Goal: Check status

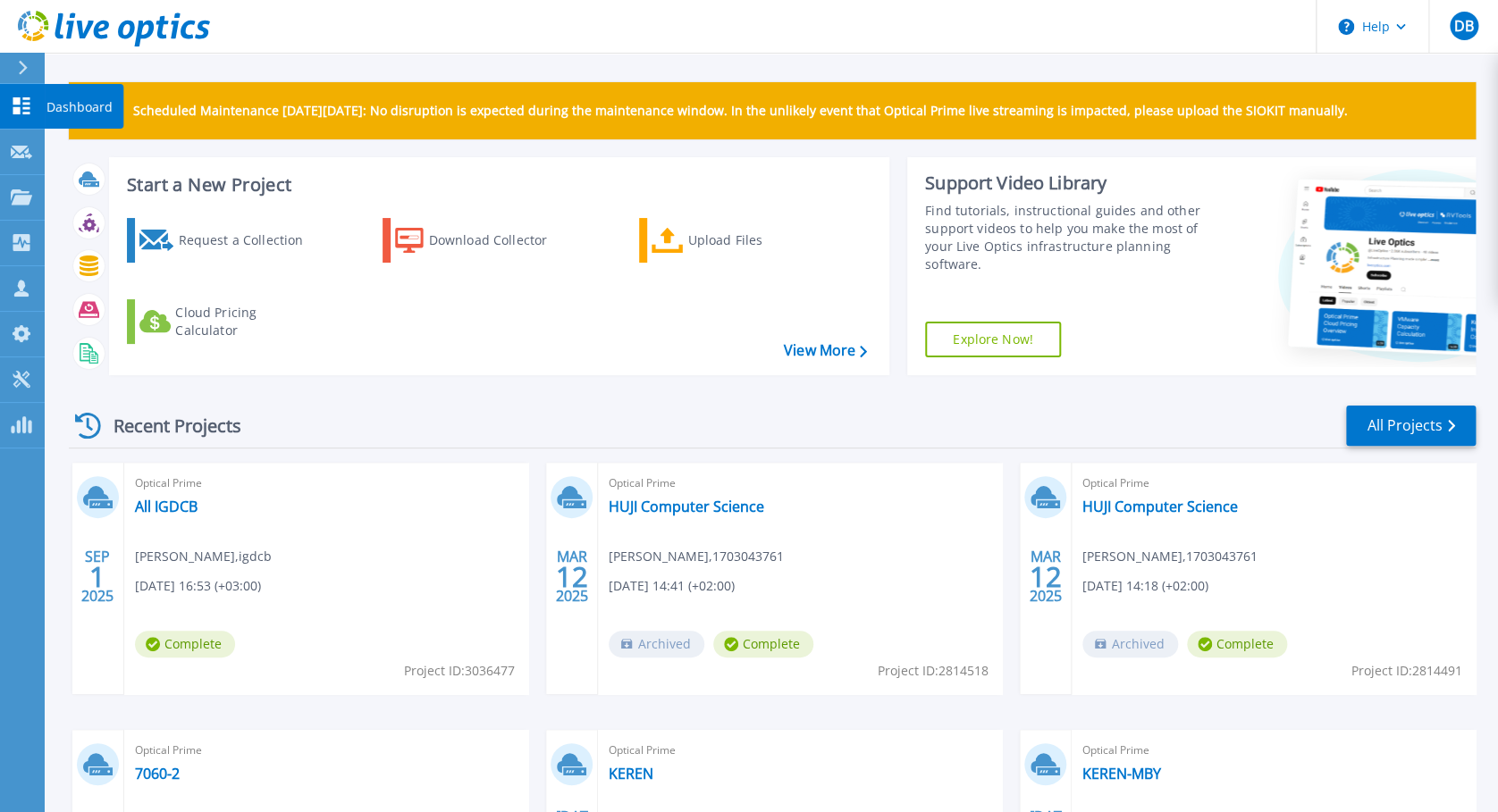
click at [65, 100] on p "Dashboard" at bounding box center [79, 107] width 66 height 47
click at [180, 503] on link "All IGDCB" at bounding box center [165, 506] width 62 height 18
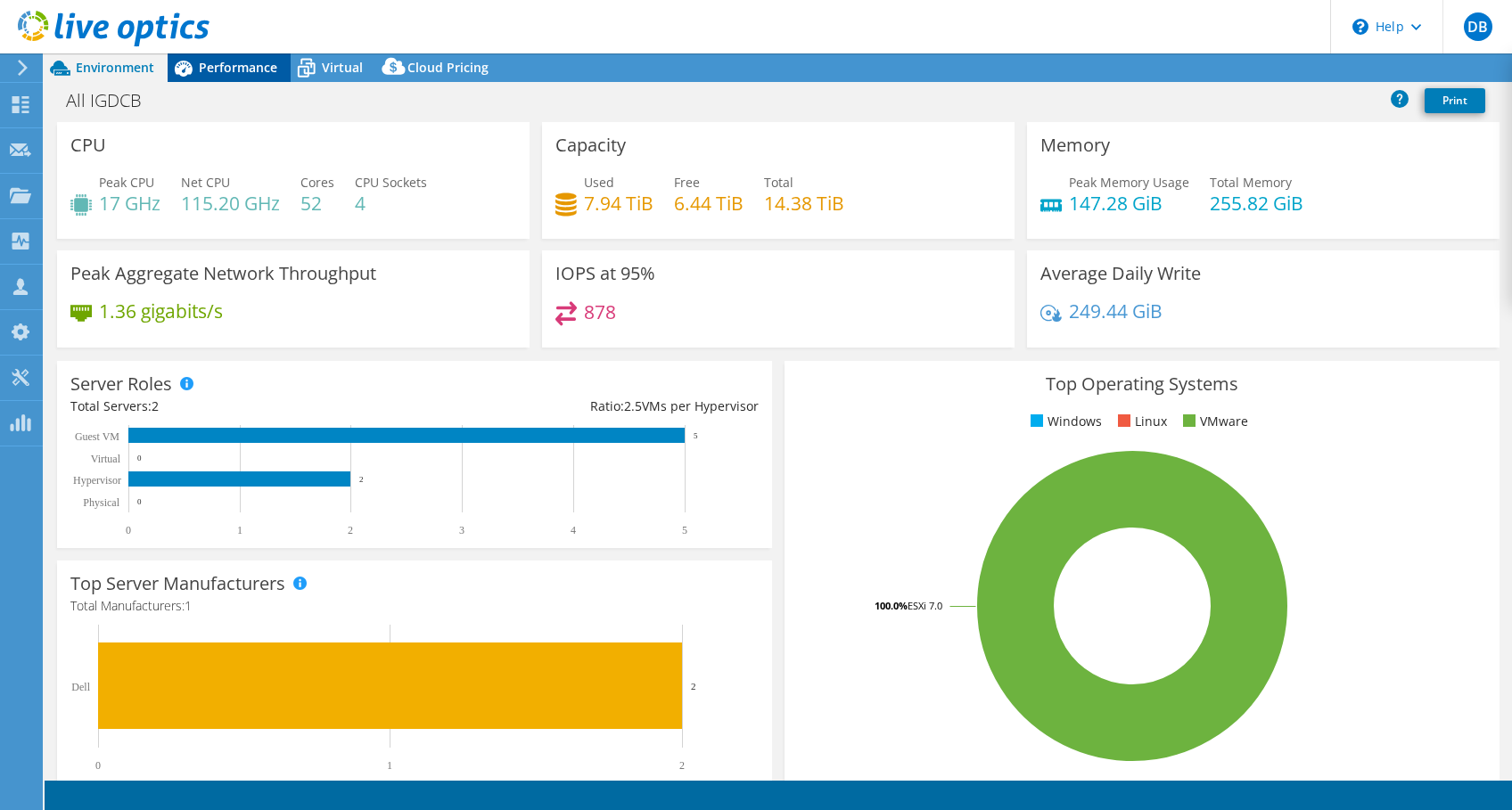
select select "USD"
click at [331, 65] on span "Virtual" at bounding box center [342, 68] width 41 height 17
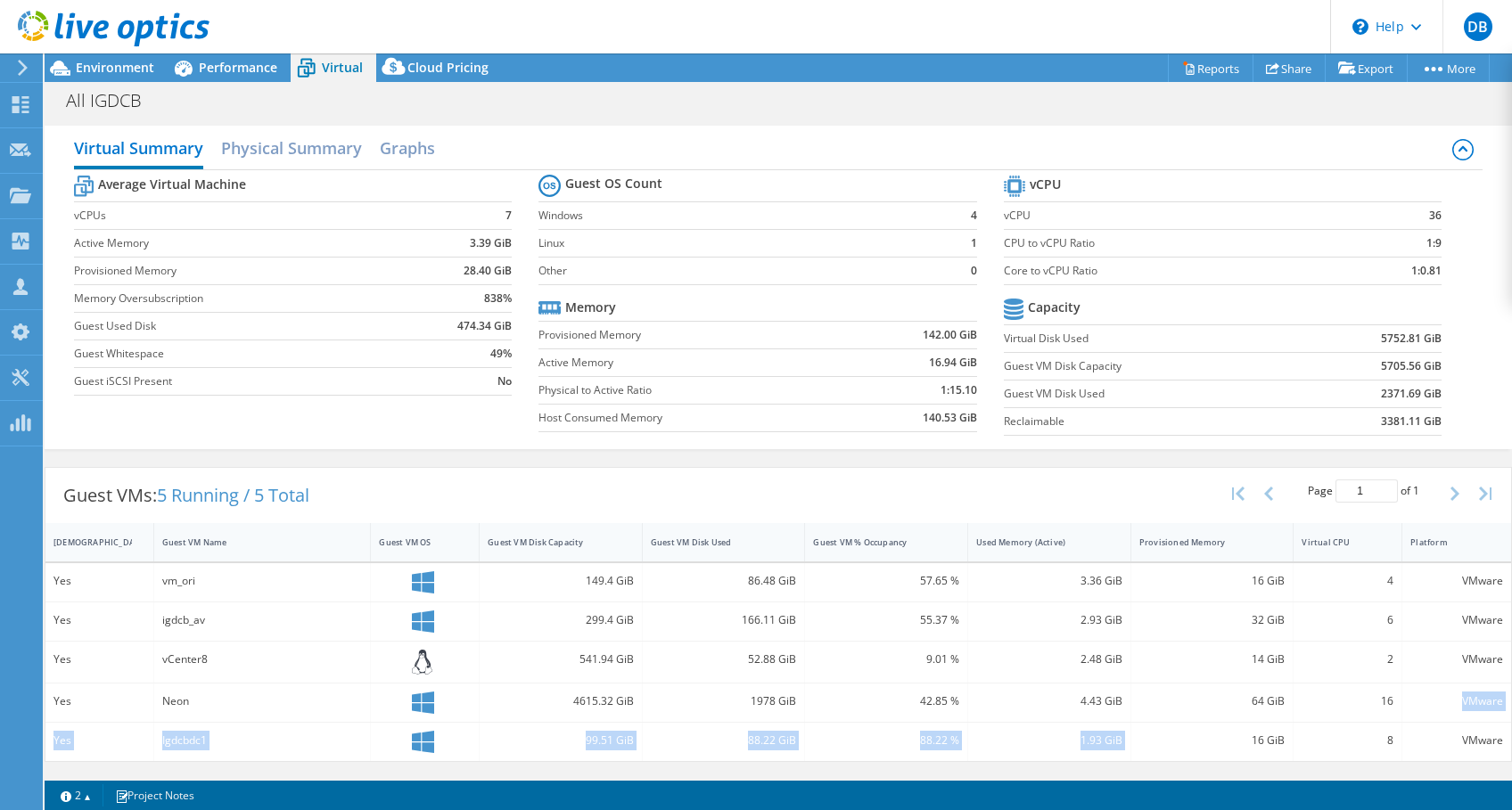
drag, startPoint x: 1149, startPoint y: 729, endPoint x: 1461, endPoint y: 706, distance: 312.8
click at [1461, 706] on div "Yes vm_ori 149.4 GiB 86.48 GiB 57.65 % 3.36 GiB 16 GiB 4 VMware Yes igdcb_av 29…" at bounding box center [779, 662] width 1466 height 199
